Goal: Navigation & Orientation: Find specific page/section

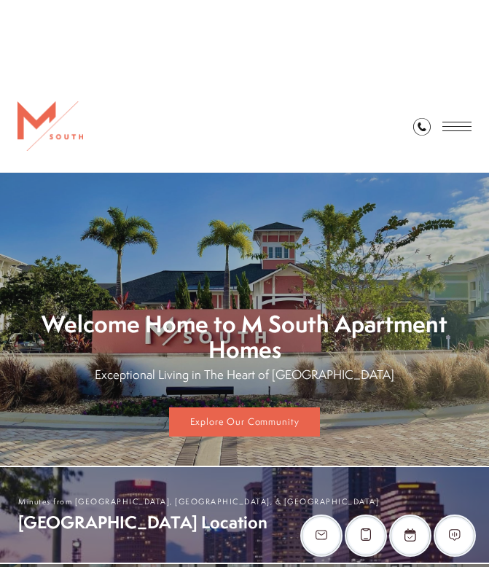
scroll to position [327, 0]
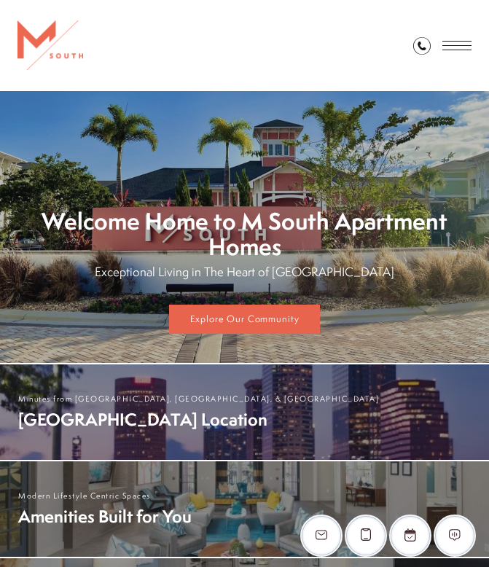
click at [461, 56] on div "Find Your Home" at bounding box center [442, 45] width 58 height 91
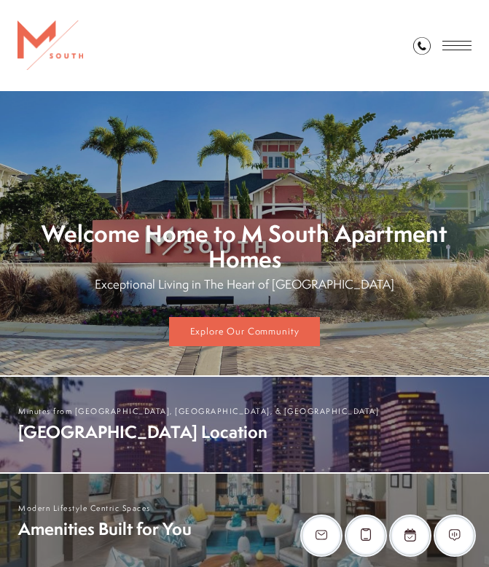
click at [460, 50] on div "Find Your Home" at bounding box center [442, 45] width 58 height 91
click at [460, 45] on span "Open Menu" at bounding box center [456, 45] width 29 height 1
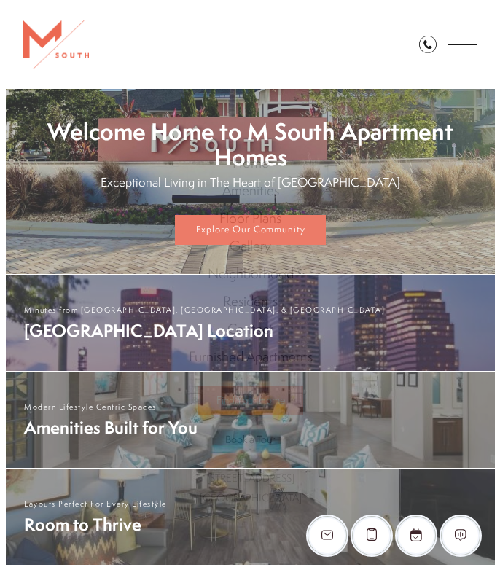
scroll to position [0, 0]
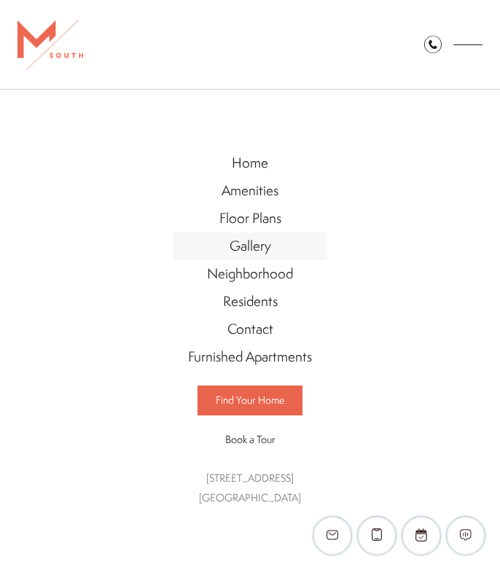
click at [259, 247] on span "Gallery" at bounding box center [250, 245] width 42 height 19
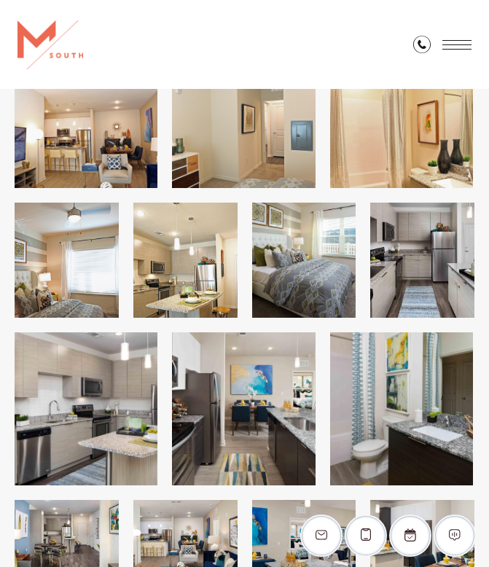
scroll to position [1280, 0]
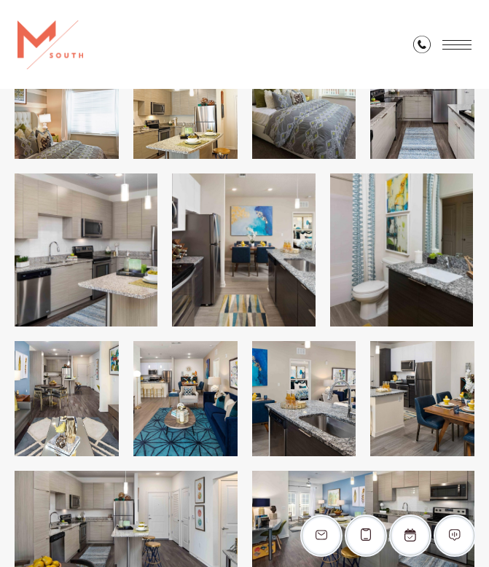
click at [463, 45] on span "Open Menu" at bounding box center [456, 44] width 29 height 9
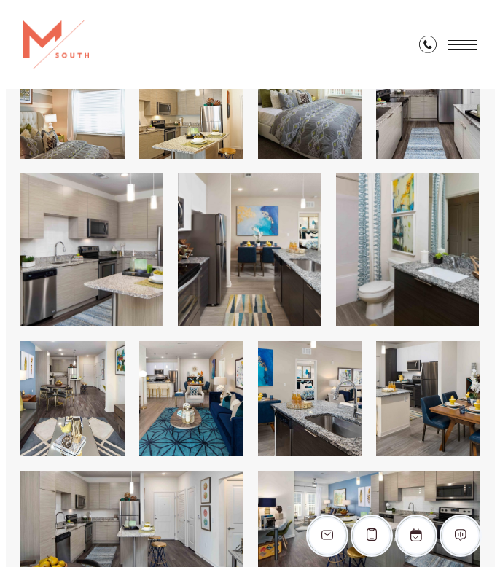
scroll to position [0, 0]
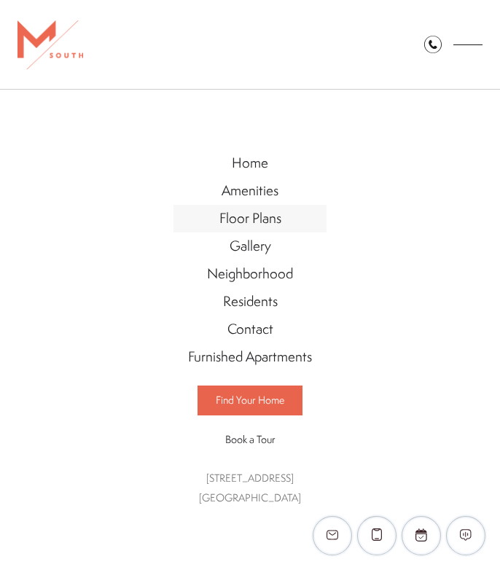
click at [257, 219] on span "Floor Plans" at bounding box center [250, 217] width 62 height 19
